Goal: Task Accomplishment & Management: Manage account settings

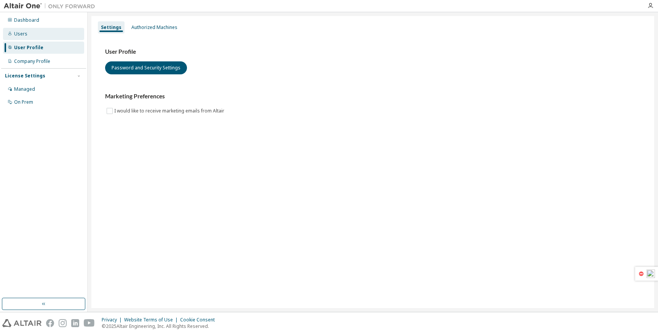
click at [28, 28] on div "Users" at bounding box center [43, 34] width 81 height 12
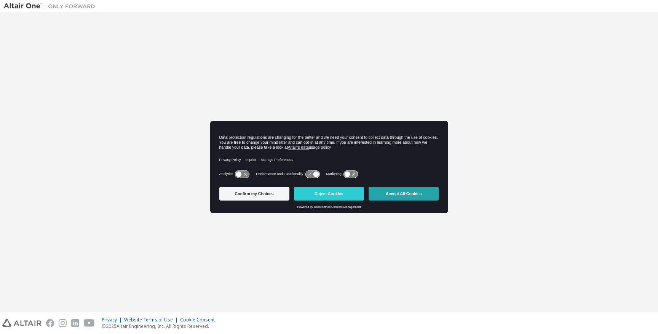
click at [397, 195] on button "Accept All Cookies" at bounding box center [404, 194] width 70 height 14
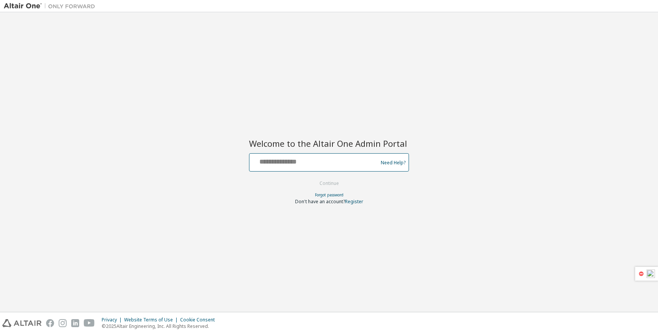
click at [321, 163] on input "text" at bounding box center [315, 160] width 125 height 11
click at [28, 5] on img at bounding box center [51, 6] width 95 height 8
click at [58, 8] on img at bounding box center [51, 6] width 95 height 8
click at [316, 171] on div "Need Help?" at bounding box center [329, 162] width 160 height 18
click at [320, 163] on input "text" at bounding box center [315, 160] width 125 height 11
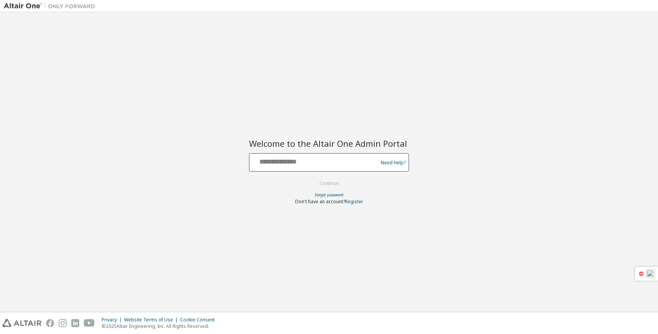
type input "**********"
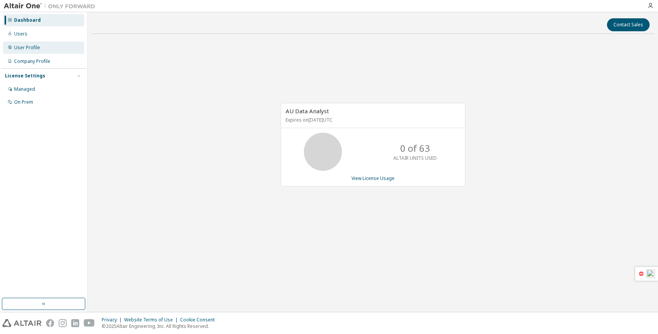
click at [43, 49] on div "User Profile" at bounding box center [43, 48] width 81 height 12
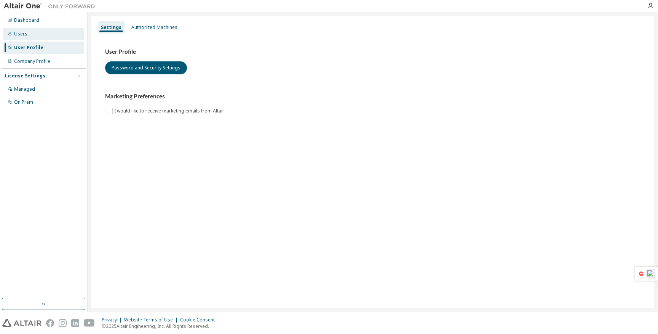
click at [26, 34] on div "Users" at bounding box center [43, 34] width 81 height 12
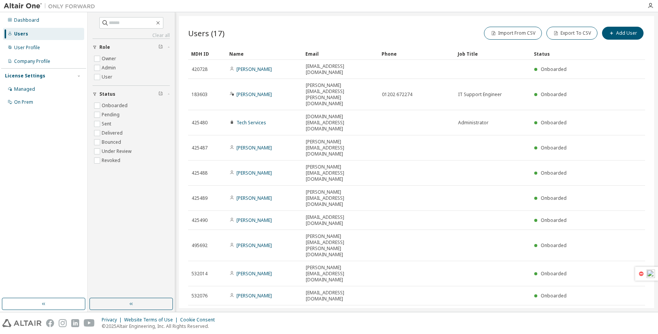
click at [636, 312] on icon "button" at bounding box center [637, 314] width 5 height 4
type input "*"
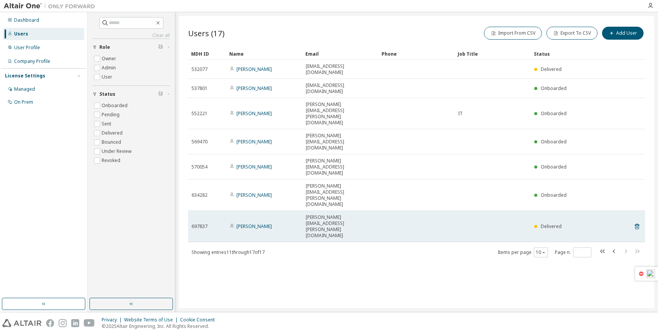
drag, startPoint x: 379, startPoint y: 144, endPoint x: 286, endPoint y: 143, distance: 92.9
click at [286, 211] on tr "697837 [PERSON_NAME] [PERSON_NAME][EMAIL_ADDRESS][PERSON_NAME][DOMAIN_NAME] Del…" at bounding box center [416, 226] width 457 height 31
